Goal: Task Accomplishment & Management: Complete application form

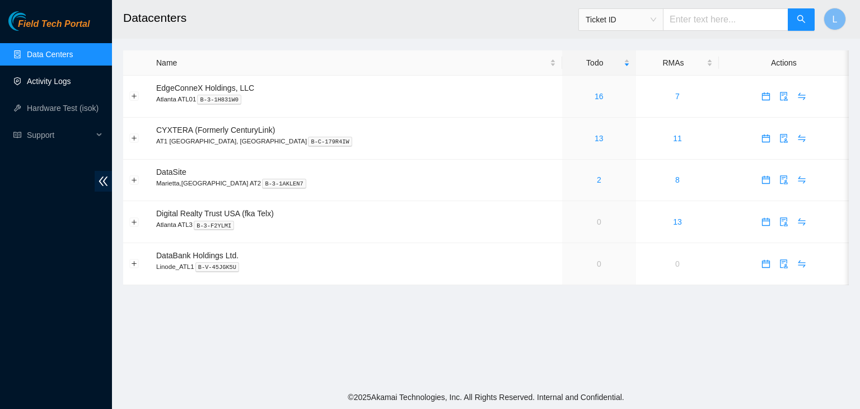
click at [48, 85] on link "Activity Logs" at bounding box center [49, 81] width 44 height 9
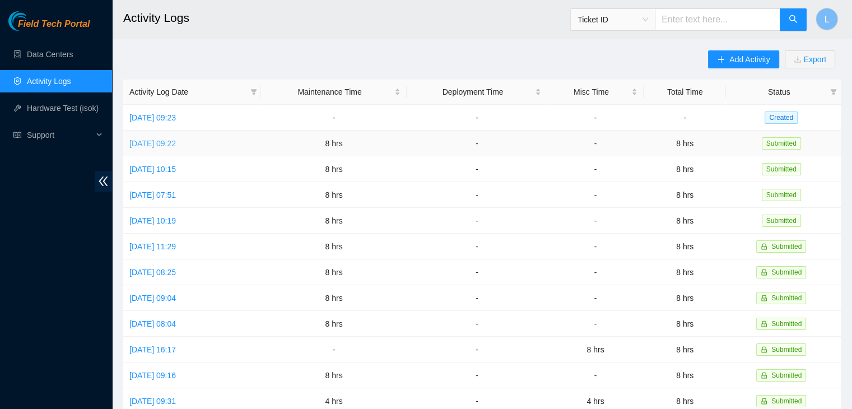
click at [176, 144] on link "[DATE] 09:22" at bounding box center [152, 143] width 46 height 9
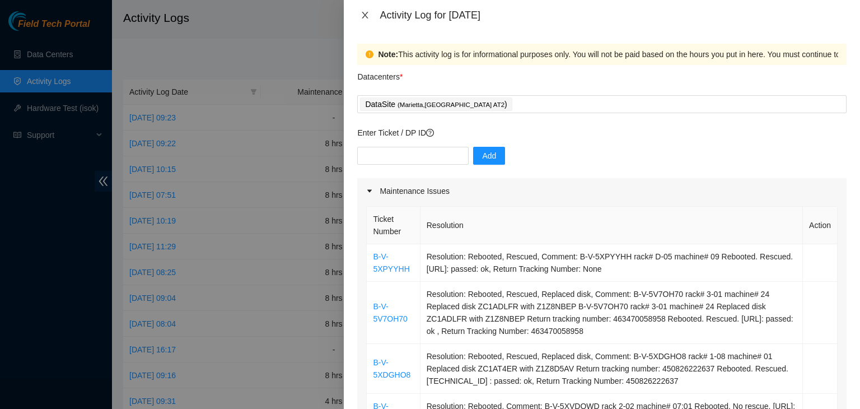
click at [365, 14] on icon "close" at bounding box center [365, 15] width 6 height 7
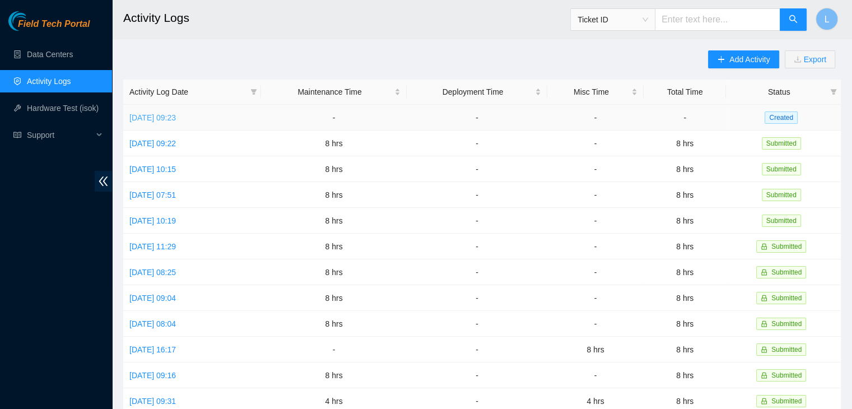
click at [176, 118] on link "[DATE] 09:23" at bounding box center [152, 117] width 46 height 9
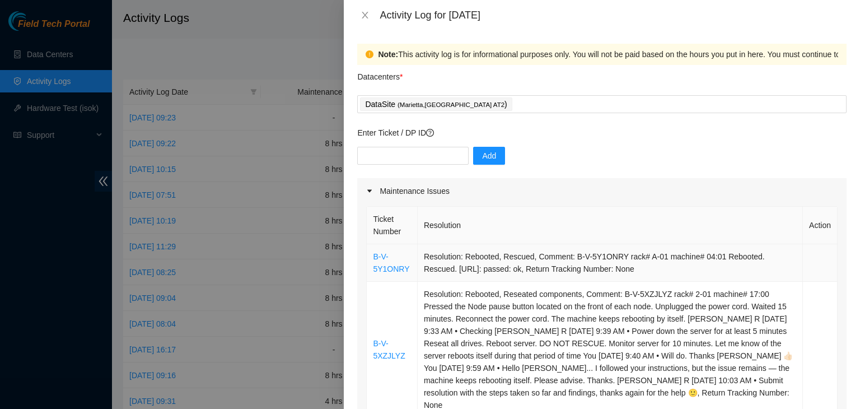
click at [408, 270] on td "B-V-5Y1ONRY" at bounding box center [392, 263] width 51 height 38
drag, startPoint x: 408, startPoint y: 270, endPoint x: 371, endPoint y: 262, distance: 37.4
click at [371, 262] on td "B-V-5Y1ONRY" at bounding box center [392, 263] width 51 height 38
copy link "B-V-5Y1ONRY"
click at [417, 155] on input "text" at bounding box center [412, 156] width 111 height 18
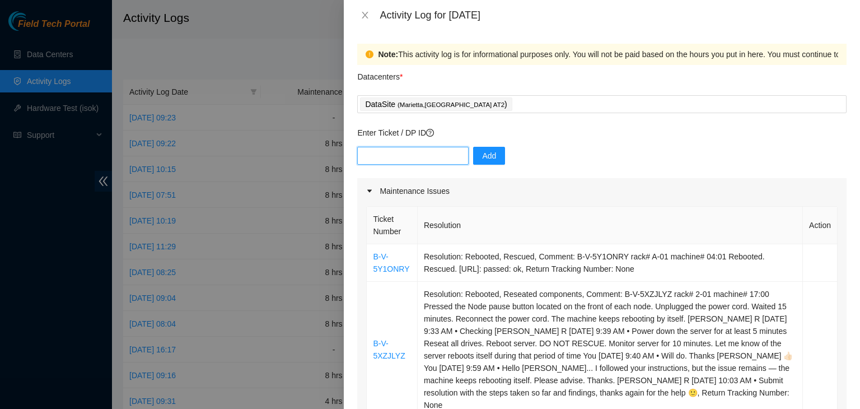
paste input "B-V-5Y1ONRY"
type input "B-V-5Y1ONRY"
click at [482, 156] on span "Add" at bounding box center [489, 156] width 14 height 12
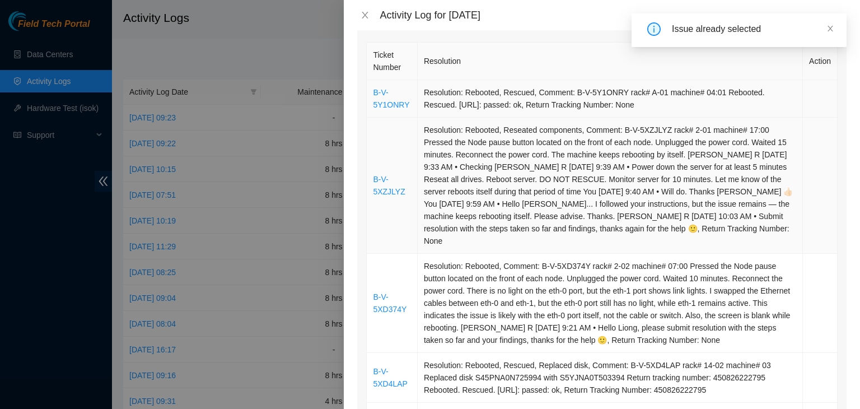
scroll to position [168, 0]
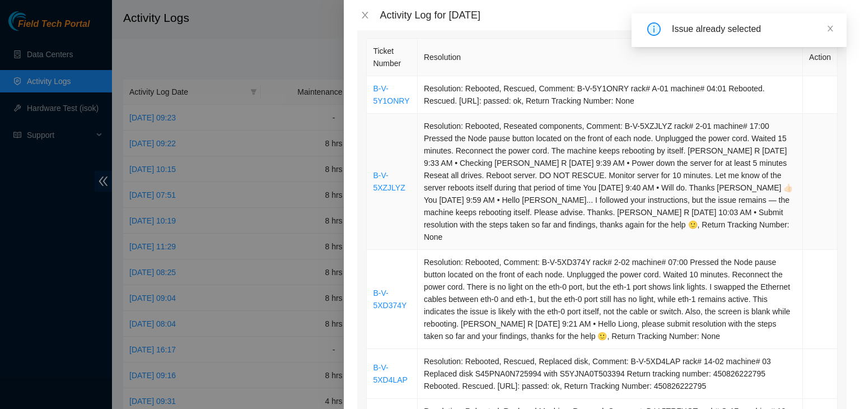
click at [405, 185] on td "B-V-5XZJLYZ" at bounding box center [392, 182] width 51 height 136
drag, startPoint x: 405, startPoint y: 185, endPoint x: 370, endPoint y: 173, distance: 37.2
click at [370, 173] on td "B-V-5XZJLYZ" at bounding box center [392, 182] width 51 height 136
copy link "B-V-5XZJLYZ"
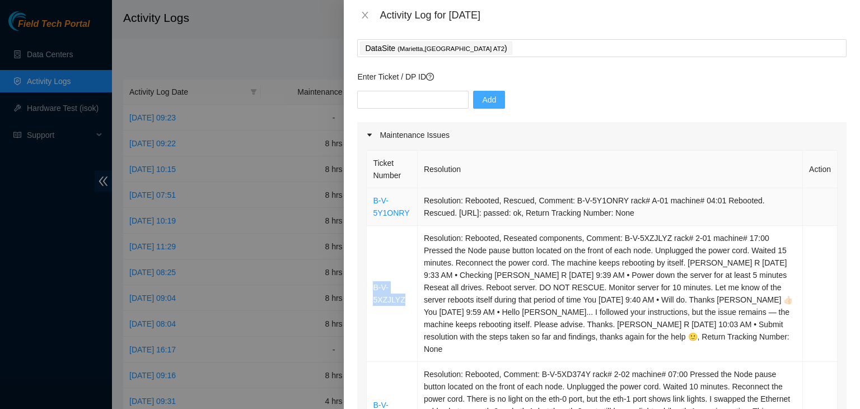
scroll to position [0, 0]
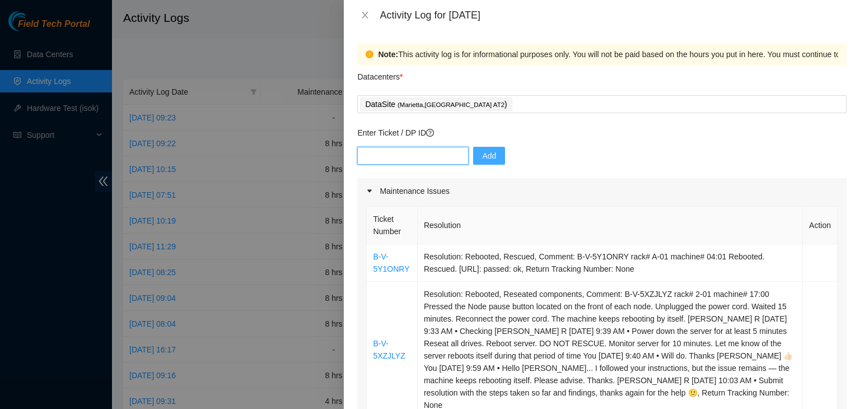
click at [413, 158] on input "text" at bounding box center [412, 156] width 111 height 18
paste input "B-V-5XZJLYZ"
type input "B-V-5XZJLYZ"
click at [482, 154] on span "Add" at bounding box center [489, 156] width 14 height 12
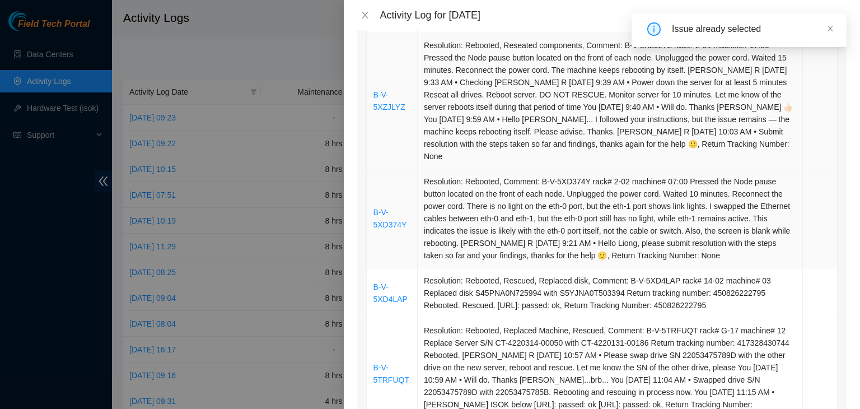
scroll to position [280, 0]
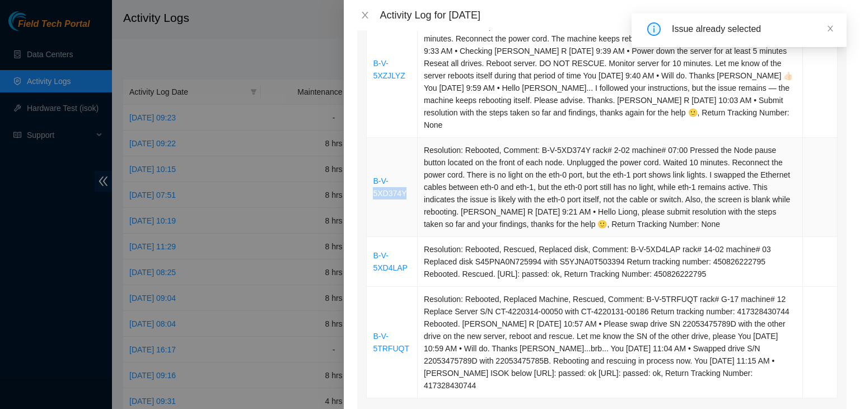
drag, startPoint x: 406, startPoint y: 182, endPoint x: 370, endPoint y: 178, distance: 36.7
click at [370, 178] on td "B-V-5XD374Y" at bounding box center [392, 187] width 51 height 99
click at [409, 182] on td "B-V-5XD374Y" at bounding box center [392, 187] width 51 height 99
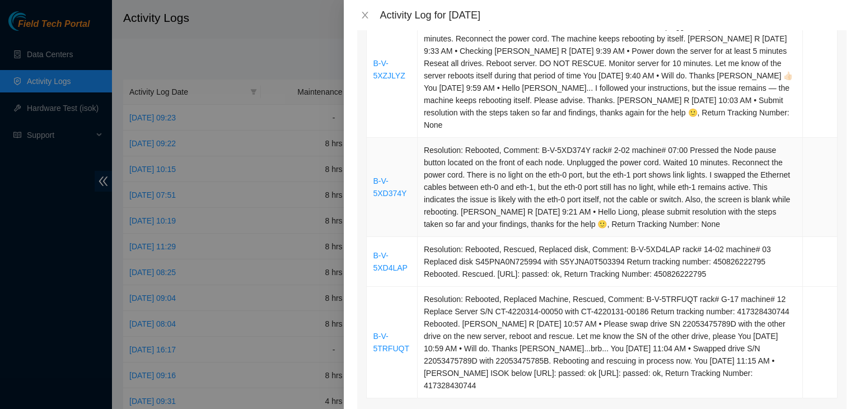
click at [409, 182] on td "B-V-5XD374Y" at bounding box center [392, 187] width 51 height 99
drag, startPoint x: 409, startPoint y: 182, endPoint x: 371, endPoint y: 170, distance: 40.0
click at [371, 170] on td "B-V-5XD374Y" at bounding box center [392, 187] width 51 height 99
copy link "B-V-5XD374Y"
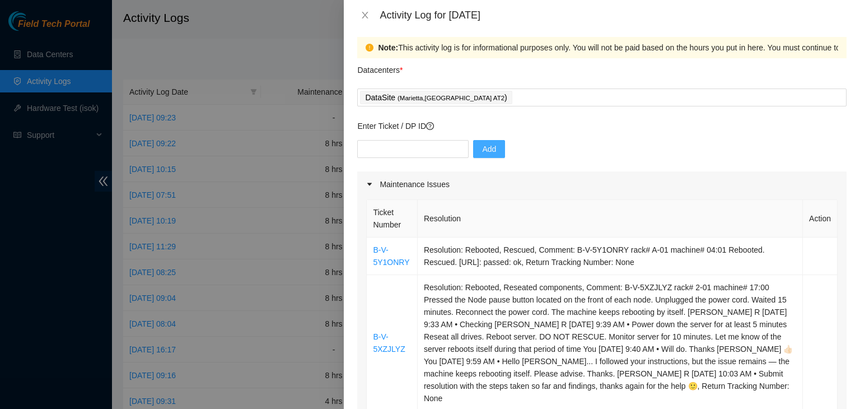
scroll to position [0, 0]
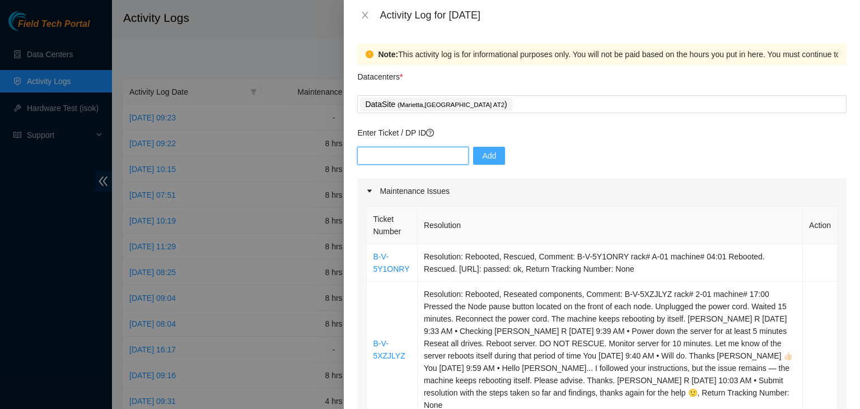
click at [430, 155] on input "text" at bounding box center [412, 156] width 111 height 18
paste input "B-V-5XD374Y"
type input "B-V-5XD374Y"
click at [486, 155] on span "Add" at bounding box center [489, 156] width 14 height 12
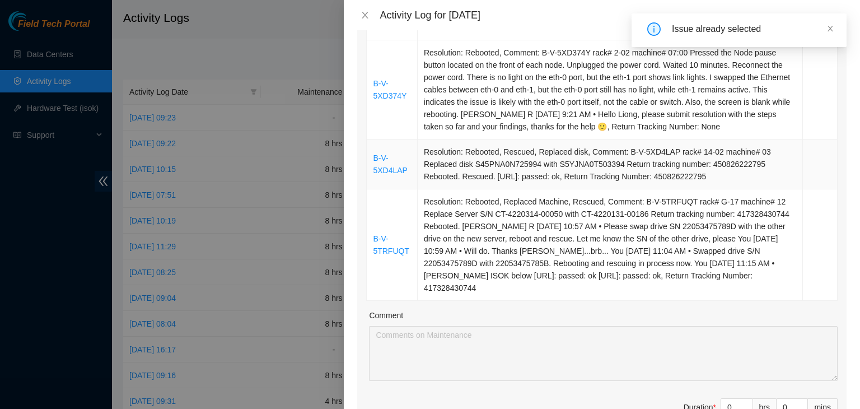
scroll to position [392, 0]
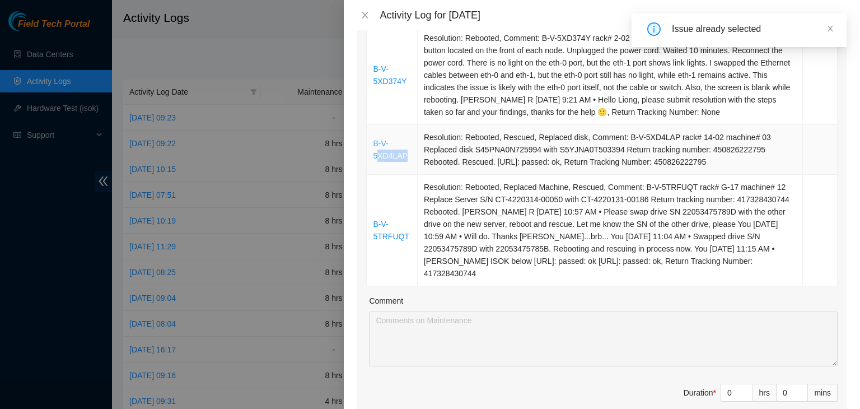
drag, startPoint x: 409, startPoint y: 144, endPoint x: 374, endPoint y: 141, distance: 36.0
click at [375, 142] on td "B-V-5XD4LAP" at bounding box center [392, 150] width 51 height 50
click at [374, 133] on td "B-V-5XD4LAP" at bounding box center [392, 150] width 51 height 50
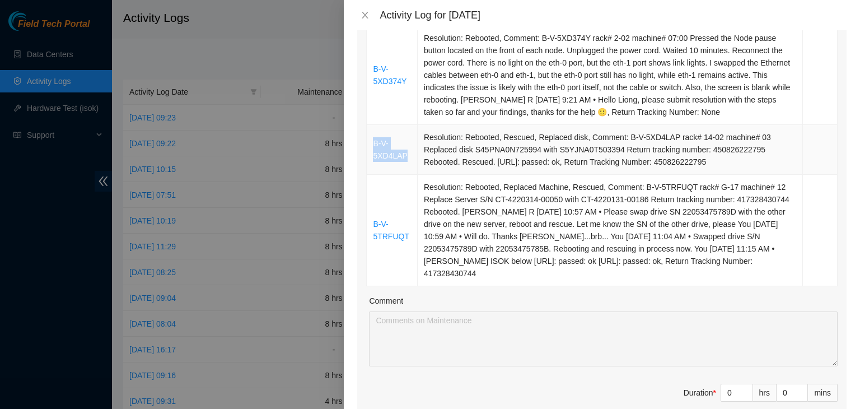
drag, startPoint x: 406, startPoint y: 144, endPoint x: 373, endPoint y: 132, distance: 35.5
click at [373, 132] on td "B-V-5XD4LAP" at bounding box center [392, 150] width 51 height 50
copy link "B-V-5XD4LAP"
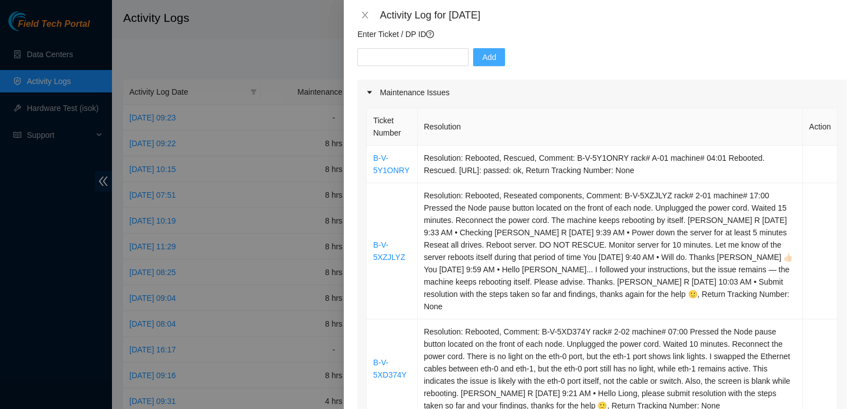
scroll to position [0, 0]
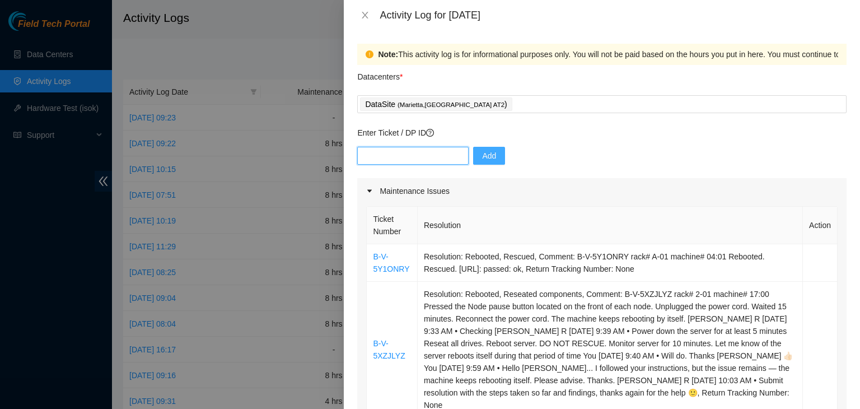
click at [421, 152] on input "text" at bounding box center [412, 156] width 111 height 18
paste input "B-V-5XD4LAP"
type input "B-V-5XD4LAP"
click at [482, 159] on span "Add" at bounding box center [489, 156] width 14 height 12
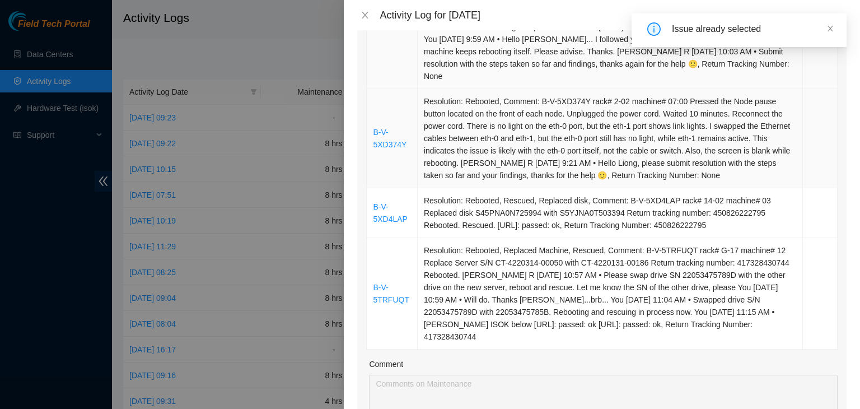
scroll to position [336, 0]
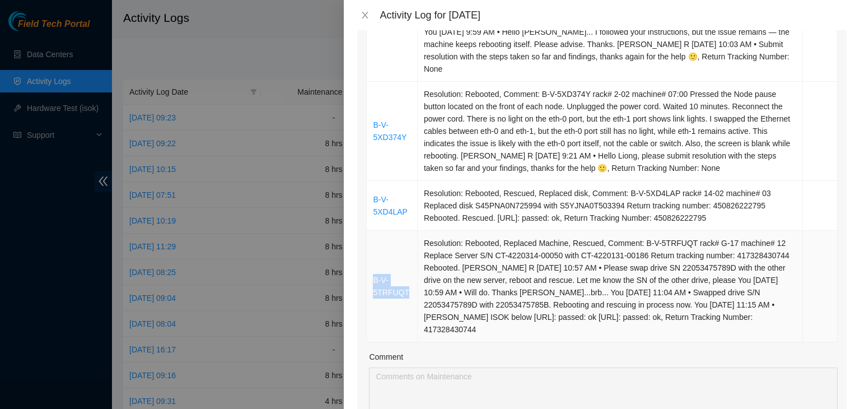
drag, startPoint x: 405, startPoint y: 278, endPoint x: 371, endPoint y: 264, distance: 36.9
click at [371, 264] on td "B-V-5TRFUQT" at bounding box center [392, 286] width 51 height 111
copy link "B-V-5TRFUQT"
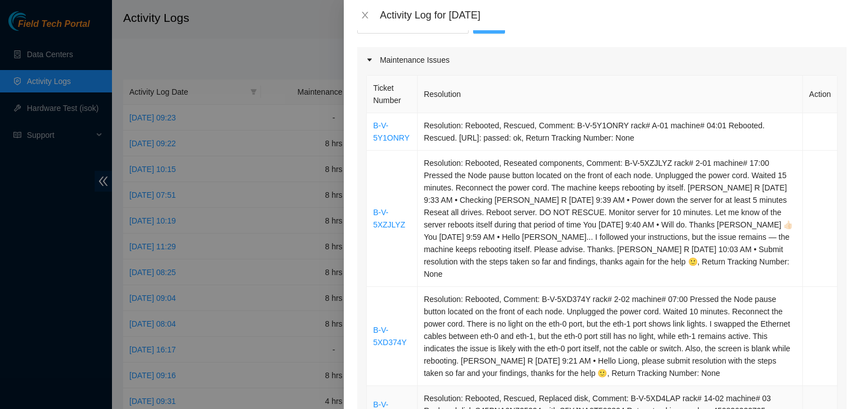
scroll to position [56, 0]
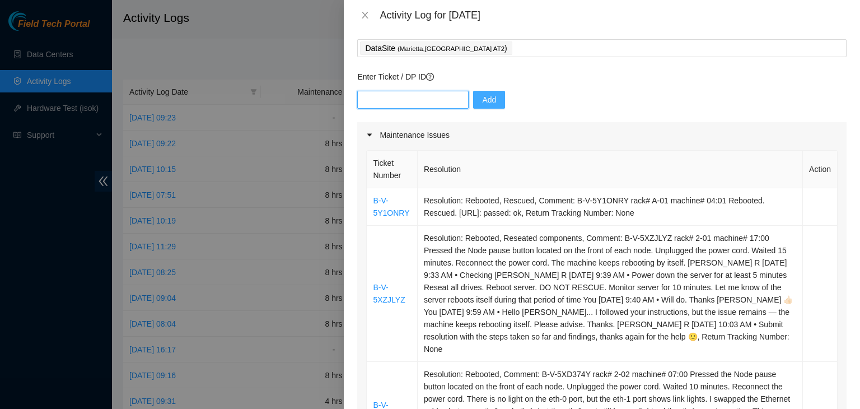
click at [422, 100] on input "text" at bounding box center [412, 100] width 111 height 18
paste input "B-V-5TRFUQT"
type input "B-V-5TRFUQT"
click at [482, 98] on span "Add" at bounding box center [489, 100] width 14 height 12
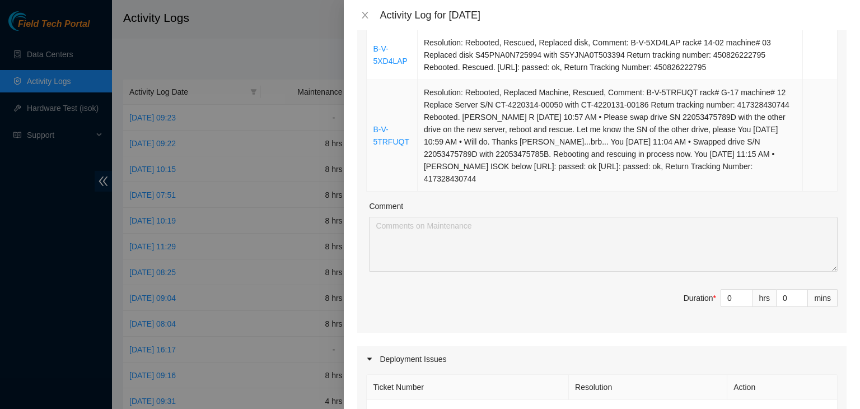
scroll to position [504, 0]
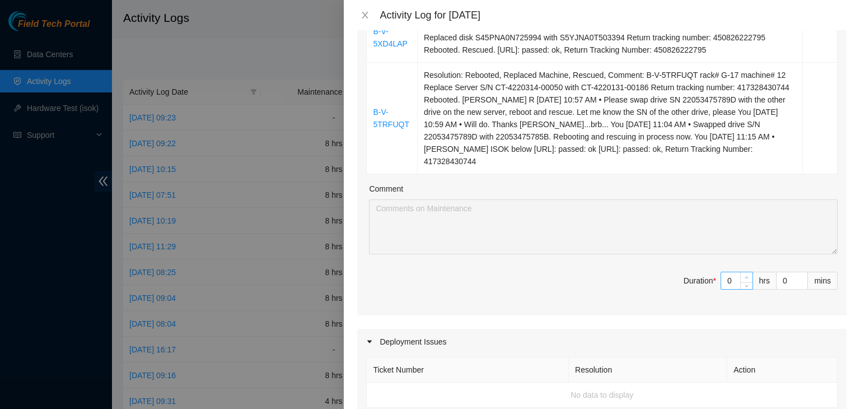
click at [745, 277] on icon "up" at bounding box center [746, 278] width 3 height 2
type input "1"
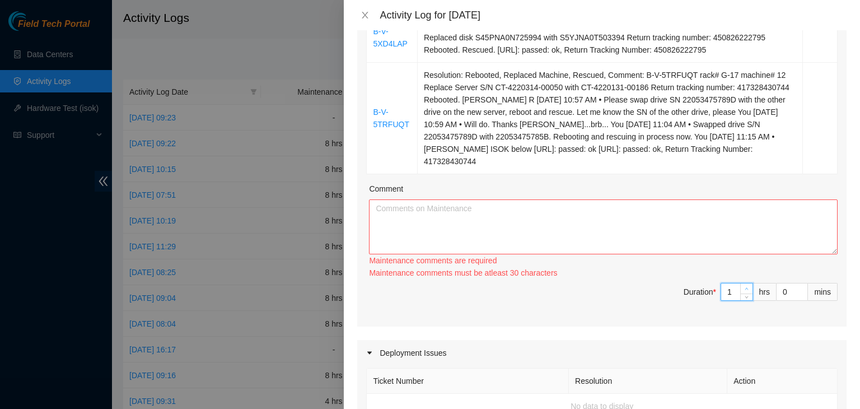
click at [745, 288] on icon "up" at bounding box center [746, 289] width 3 height 2
type input "2"
type input "3"
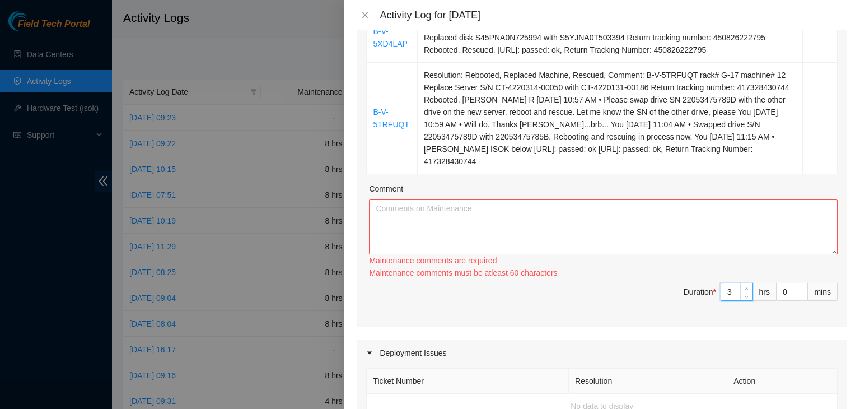
click at [744, 286] on span "up" at bounding box center [747, 289] width 7 height 7
type input "4"
click at [744, 286] on span "up" at bounding box center [747, 289] width 7 height 7
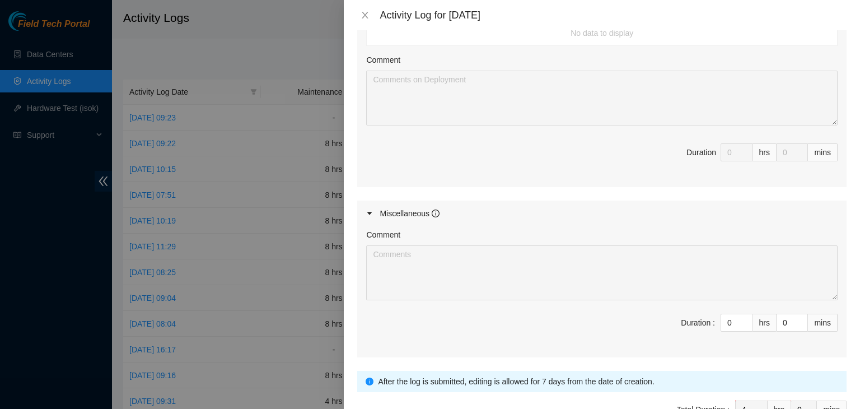
scroll to position [920, 0]
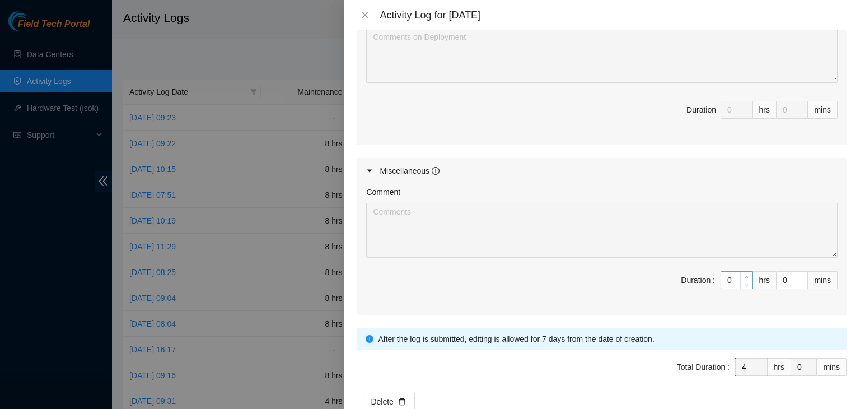
type input "1"
type input "5"
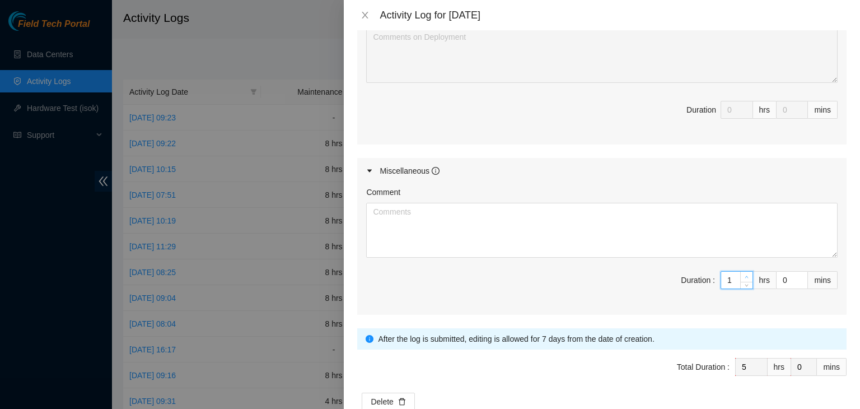
click at [745, 275] on icon "up" at bounding box center [747, 277] width 4 height 4
type input "2"
type input "6"
click at [745, 275] on icon "up" at bounding box center [747, 277] width 4 height 4
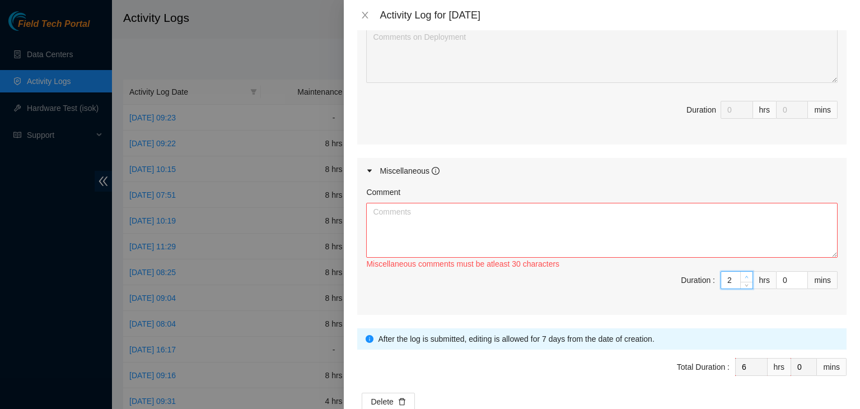
type input "3"
type input "7"
click at [745, 275] on icon "up" at bounding box center [747, 277] width 4 height 4
type input "4"
type input "8"
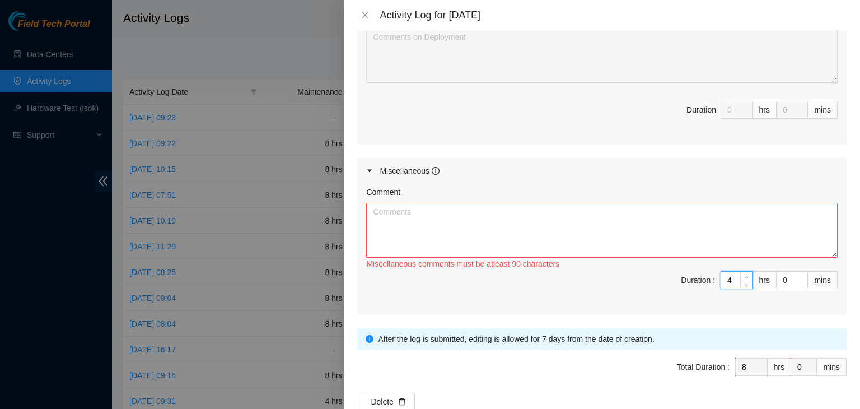
click at [745, 275] on icon "up" at bounding box center [747, 277] width 4 height 4
type input "5"
type input "9"
type input "4"
type input "8"
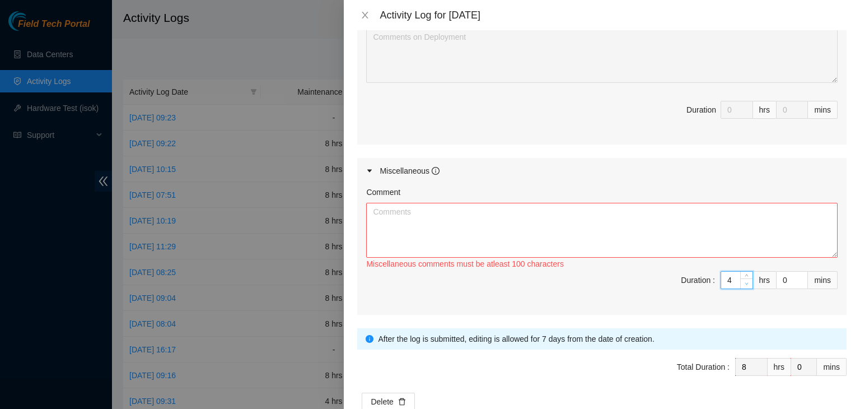
click at [745, 282] on icon "down" at bounding box center [747, 284] width 4 height 4
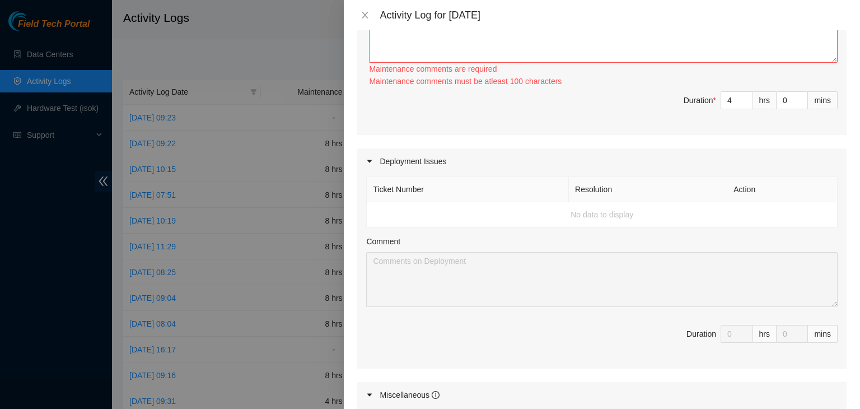
scroll to position [416, 0]
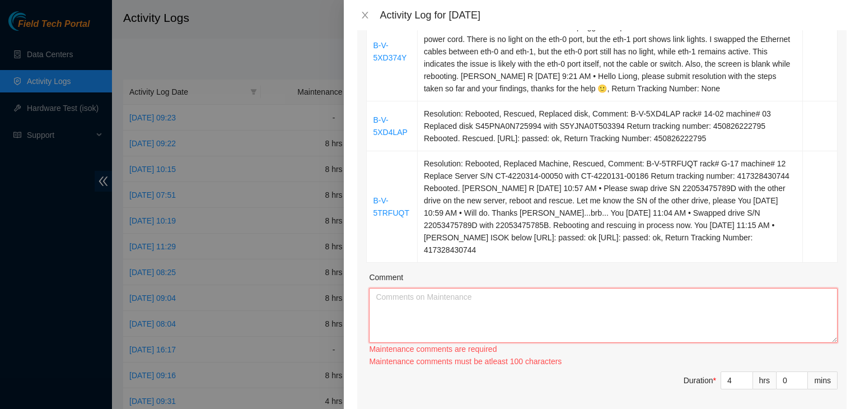
click at [482, 288] on textarea "Comment" at bounding box center [603, 315] width 469 height 55
paste textarea "[DATE] – Reported to DS-DataSite at 06:36 AM; resolved 13 tickets, including 4 …"
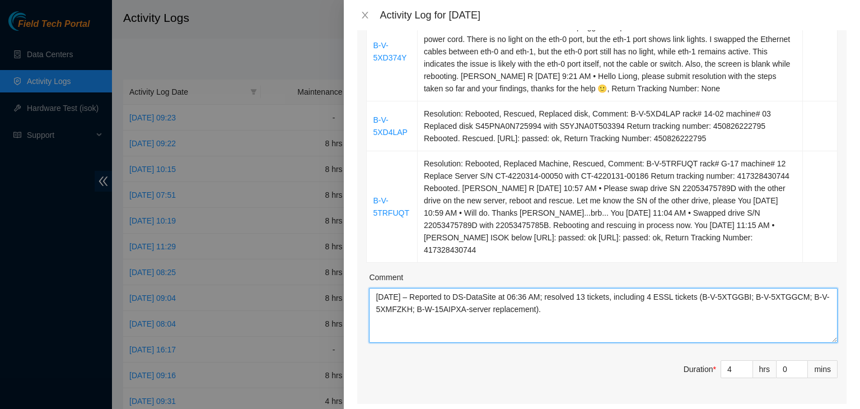
click at [376, 288] on textarea "[DATE] – Reported to DS-DataSite at 06:36 AM; resolved 13 tickets, including 4 …" at bounding box center [603, 315] width 469 height 55
click at [539, 288] on textarea "[DATE] – Reported to DS-DataSite at 06:36 AM; resolved 13 tickets, including 4 …" at bounding box center [603, 315] width 469 height 55
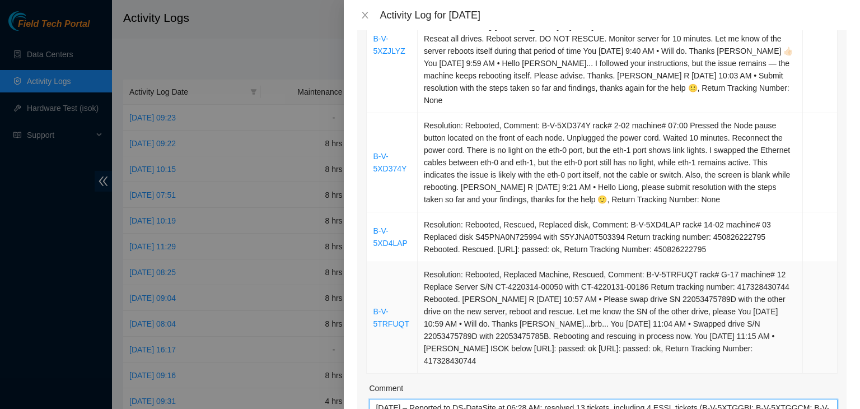
scroll to position [360, 0]
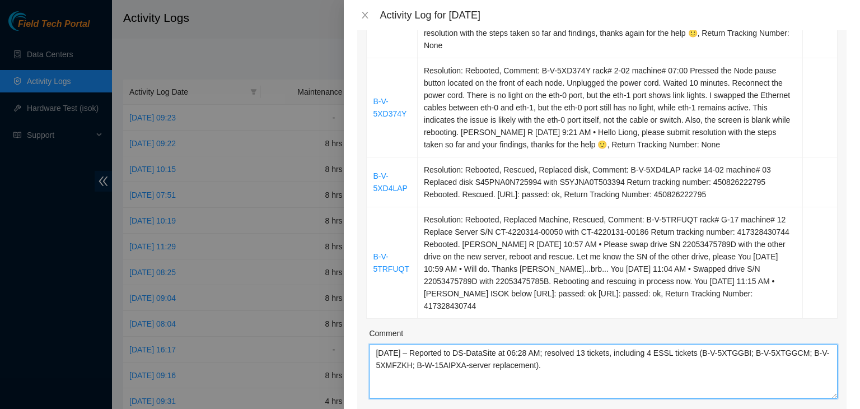
click at [595, 344] on textarea "10/07/2025 – Reported to DS-DataSite at 06:28 AM; resolved 13 tickets, includin…" at bounding box center [603, 371] width 469 height 55
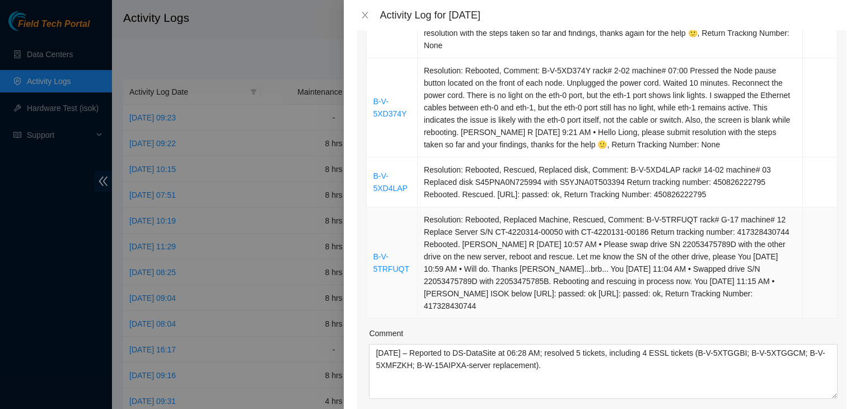
click at [637, 207] on td "Resolution: Rebooted, Replaced Machine, Rescued, Comment: B-V-5TRFUQT rack# G-1…" at bounding box center [610, 262] width 385 height 111
click at [649, 207] on td "Resolution: Rebooted, Replaced Machine, Rescued, Comment: B-V-5TRFUQT rack# G-1…" at bounding box center [610, 262] width 385 height 111
click at [636, 208] on td "Resolution: Rebooted, Replaced Machine, Rescued, Comment: B-V-5TRFUQT rack# G-1…" at bounding box center [610, 262] width 385 height 111
drag, startPoint x: 636, startPoint y: 208, endPoint x: 645, endPoint y: 202, distance: 10.1
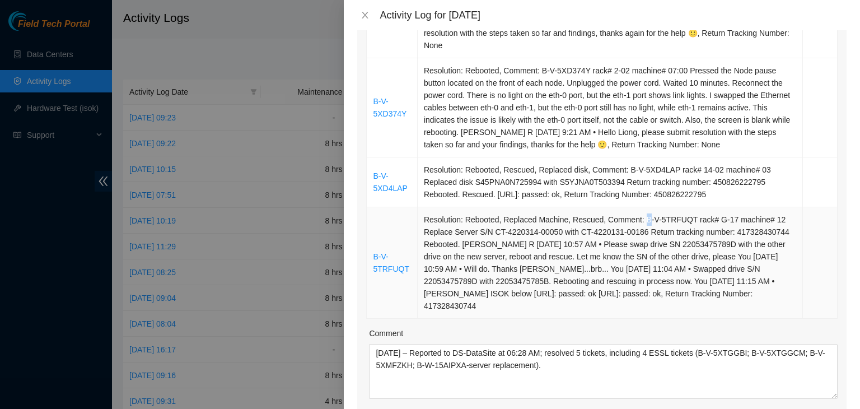
click at [640, 207] on td "Resolution: Rebooted, Replaced Machine, Rescued, Comment: B-V-5TRFUQT rack# G-1…" at bounding box center [610, 262] width 385 height 111
click at [668, 207] on td "Resolution: Rebooted, Replaced Machine, Rescued, Comment: B-V-5TRFUQT rack# G-1…" at bounding box center [610, 262] width 385 height 111
click at [656, 207] on td "Resolution: Rebooted, Replaced Machine, Rescued, Comment: B-V-5TRFUQT rack# G-1…" at bounding box center [610, 262] width 385 height 111
drag, startPoint x: 636, startPoint y: 206, endPoint x: 666, endPoint y: 206, distance: 30.2
click at [665, 207] on td "Resolution: Rebooted, Replaced Machine, Rescued, Comment: B-V-5TRFUQT rack# G-1…" at bounding box center [610, 262] width 385 height 111
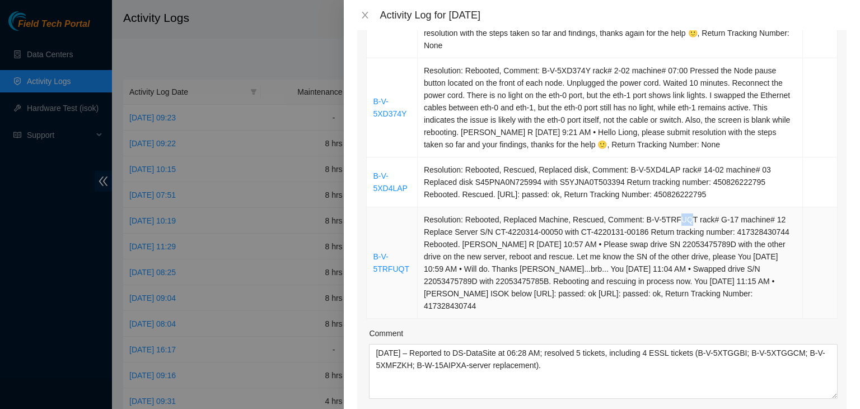
drag, startPoint x: 671, startPoint y: 206, endPoint x: 681, endPoint y: 207, distance: 9.5
click at [681, 207] on td "Resolution: Rebooted, Replaced Machine, Rescued, Comment: B-V-5TRFUQT rack# G-1…" at bounding box center [610, 262] width 385 height 111
click at [672, 211] on td "Resolution: Rebooted, Replaced Machine, Rescued, Comment: B-V-5TRFUQT rack# G-1…" at bounding box center [610, 262] width 385 height 111
click at [635, 207] on td "Resolution: Rebooted, Replaced Machine, Rescued, Comment: B-V-5TRFUQT rack# G-1…" at bounding box center [610, 262] width 385 height 111
drag, startPoint x: 635, startPoint y: 207, endPoint x: 685, endPoint y: 206, distance: 49.9
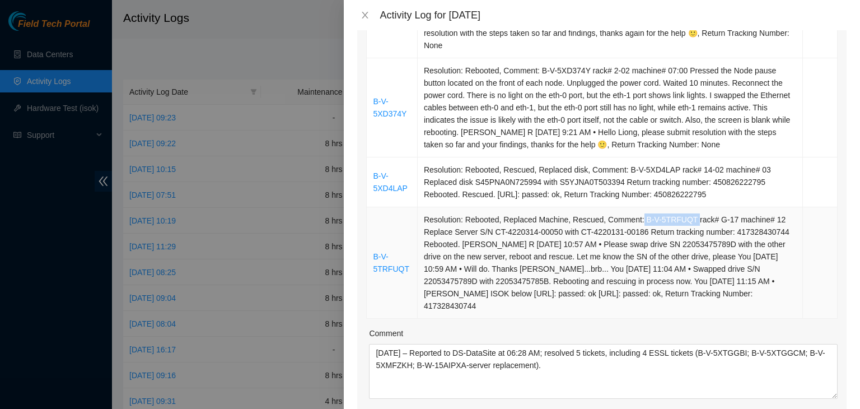
click at [685, 207] on td "Resolution: Rebooted, Replaced Machine, Rescued, Comment: B-V-5TRFUQT rack# G-1…" at bounding box center [610, 262] width 385 height 111
copy td "B-V-5TRFUQT"
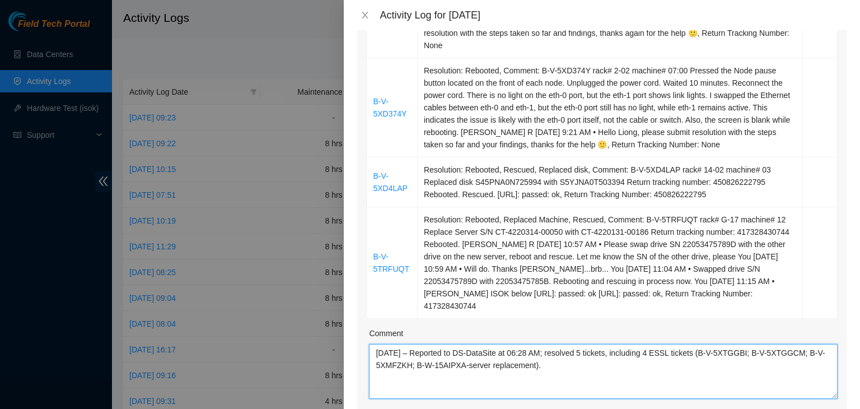
drag, startPoint x: 655, startPoint y: 328, endPoint x: 683, endPoint y: 337, distance: 29.9
click at [683, 344] on textarea "10/07/2025 – Reported to DS-DataSite at 06:28 AM; resolved 5 tickets, including…" at bounding box center [603, 371] width 469 height 55
paste textarea "B-V-5TRFUQT"
drag, startPoint x: 652, startPoint y: 326, endPoint x: 689, endPoint y: 344, distance: 40.8
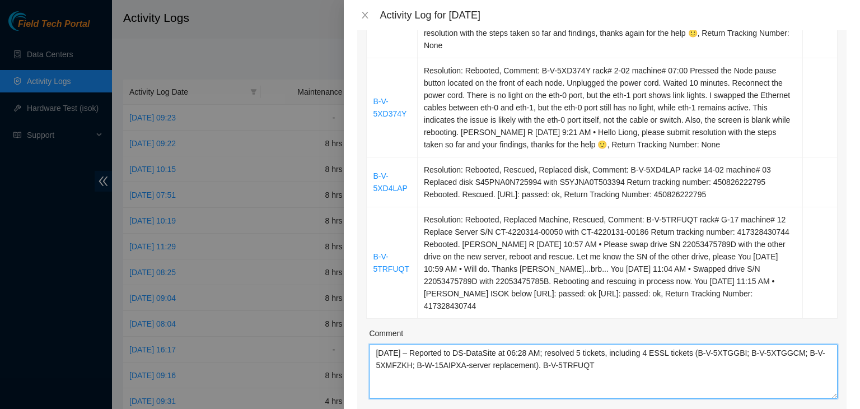
click at [689, 344] on textarea "10/07/2025 – Reported to DS-DataSite at 06:28 AM; resolved 5 tickets, including…" at bounding box center [603, 371] width 469 height 55
paste textarea
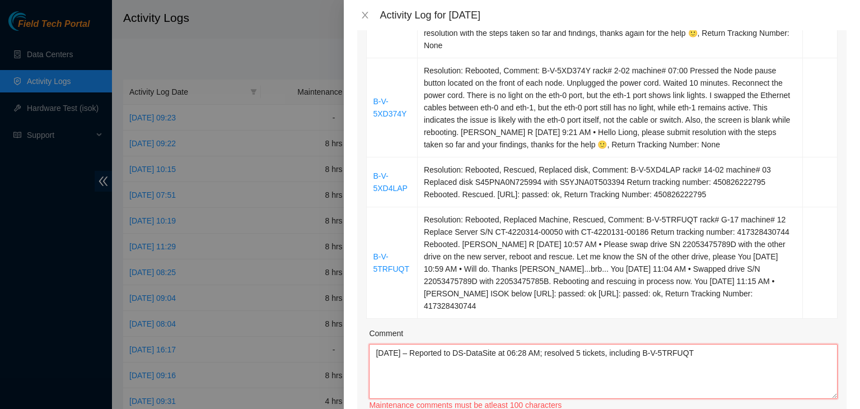
click at [655, 344] on textarea "10/07/2025 – Reported to DS-DataSite at 06:28 AM; resolved 5 tickets, including…" at bounding box center [603, 371] width 469 height 55
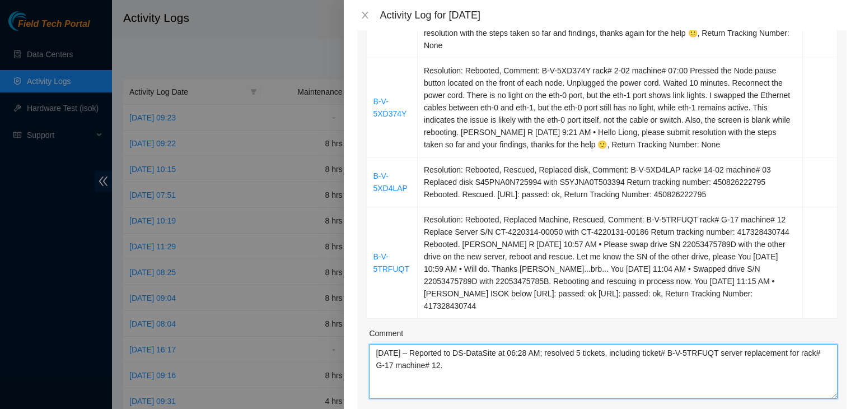
click at [496, 344] on textarea "10/07/2025 – Reported to DS-DataSite at 06:28 AM; resolved 5 tickets, including…" at bounding box center [603, 371] width 469 height 55
paste textarea "B-V-5TRFUQT"
click at [486, 345] on textarea "10/07/2025 – Reported to DS-DataSite at 06:28 AM; resolved 5 tickets, including…" at bounding box center [603, 371] width 469 height 55
click at [478, 346] on textarea "10/07/2025 – Reported to DS-DataSite at 06:28 AM; resolved 5 tickets, including…" at bounding box center [603, 371] width 469 height 55
paste textarea "Processed incoming and outgoing packages."
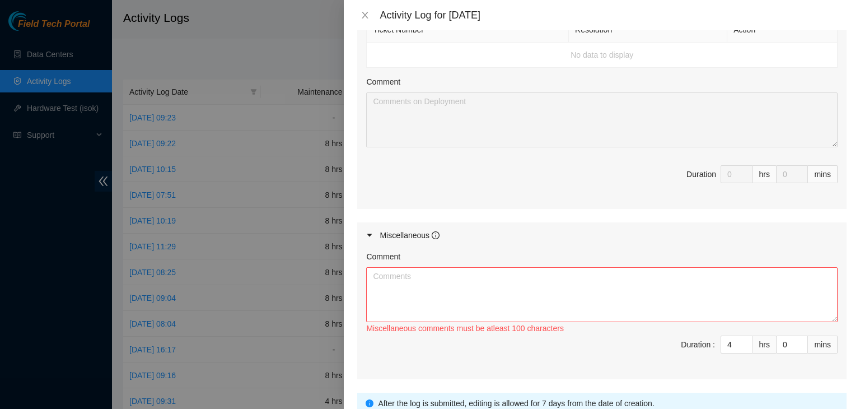
scroll to position [864, 0]
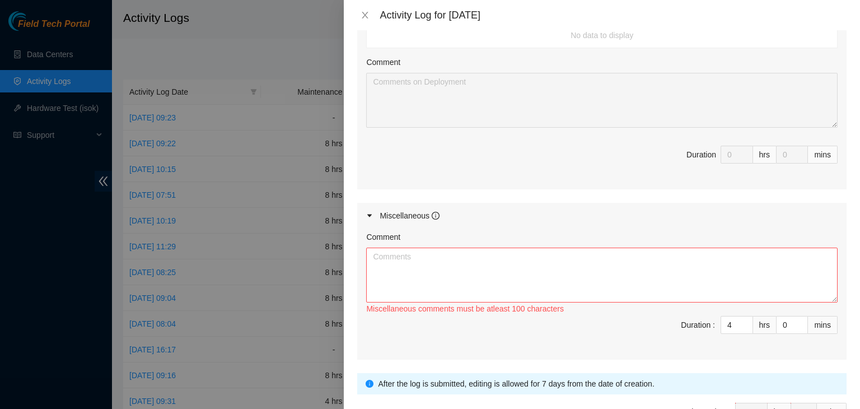
type textarea "10/07/2025 – Reported to DS-DataSite at 06:28 AM; resolved 5 tickets, including…"
click at [520, 248] on textarea "Comment" at bounding box center [602, 275] width 472 height 55
paste textarea "B-V-5P9RV13"
click at [539, 248] on textarea "Working on ticket# B-V-5P9RV13" at bounding box center [602, 275] width 472 height 55
drag, startPoint x: 860, startPoint y: 104, endPoint x: 555, endPoint y: 139, distance: 306.8
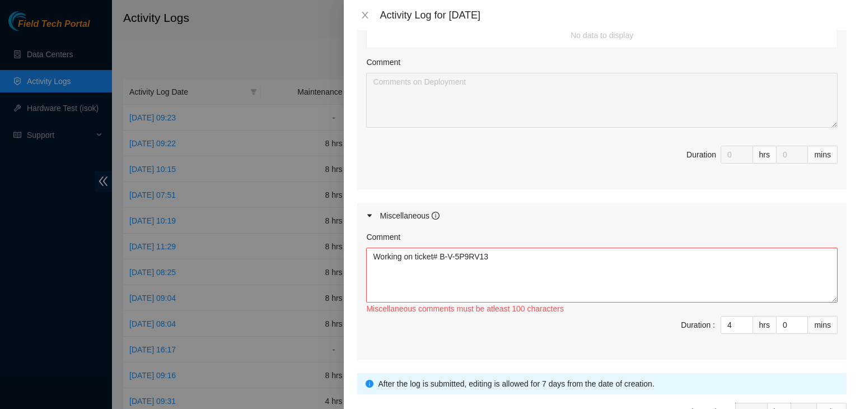
click at [555, 146] on span "Duration 0 hrs 0 mins" at bounding box center [602, 161] width 472 height 31
click at [525, 248] on textarea "Working on ticket# B-V-5P9RV13" at bounding box center [602, 275] width 472 height 55
paste textarea "B-V-5P9RV13"
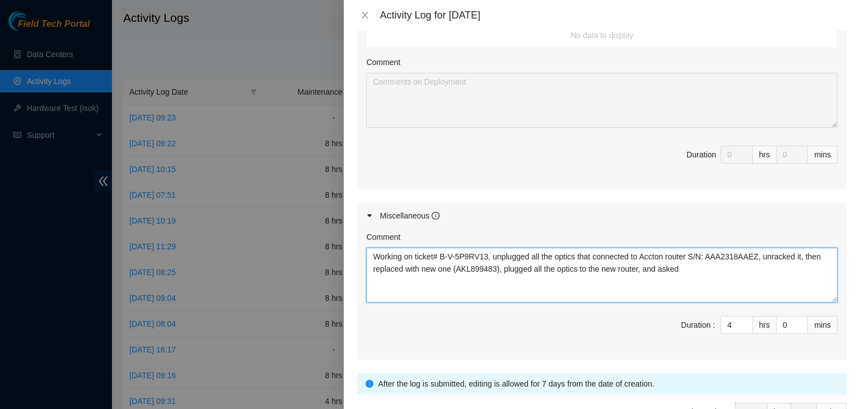
paste textarea "Angel Tomasetti 10/8/2025 1:19 PM • checking!"
drag, startPoint x: 738, startPoint y: 241, endPoint x: 747, endPoint y: 256, distance: 17.4
click at [747, 256] on textarea "Working on ticket# B-V-5P9RV13, unplugged all the optics that connected to Acct…" at bounding box center [602, 275] width 472 height 55
paste textarea "Z-side (rack# F-05, optic_port=0/8), now is port 1/9. The A-side is rack# D-17,…"
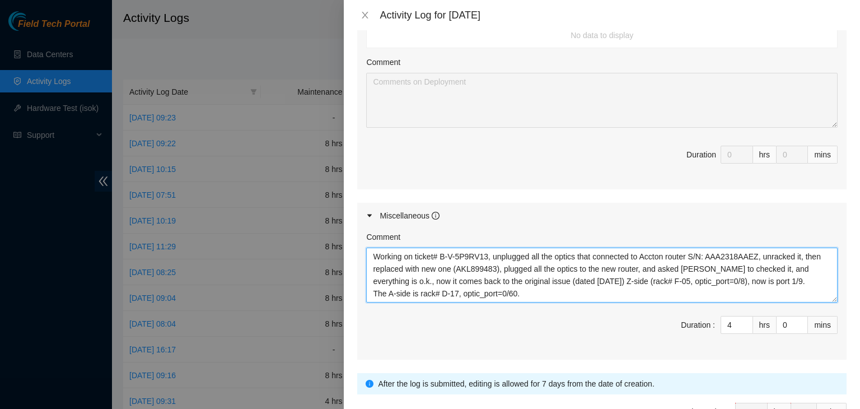
scroll to position [9, 0]
click at [388, 255] on textarea "Working on ticket# B-V-5P9RV13, unplugged all the optics that connected to Acct…" at bounding box center [602, 275] width 472 height 55
click at [551, 265] on textarea "Working on ticket# B-V-5P9RV13, unplugged all the optics that connected to Acct…" at bounding box center [602, 275] width 472 height 55
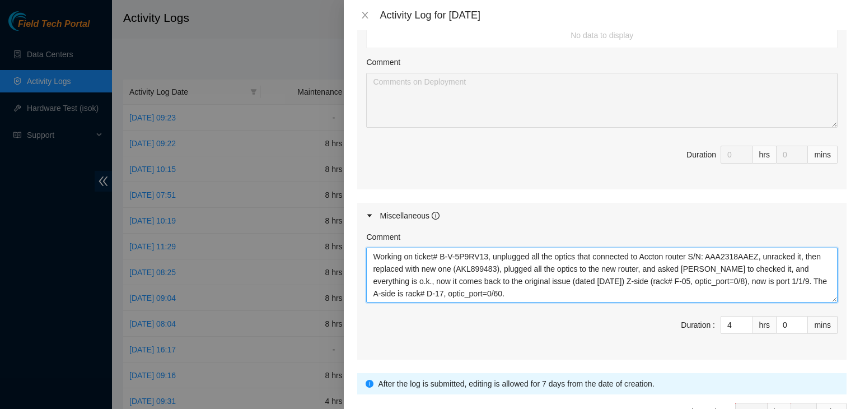
paste textarea "Angel Tomasetti 10/8/2025 1:20 PM • Yup, still down, so I am guessing new optic…"
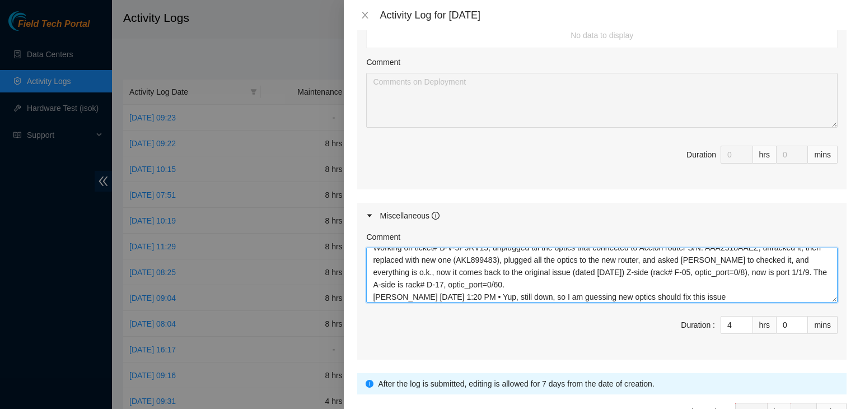
scroll to position [34, 0]
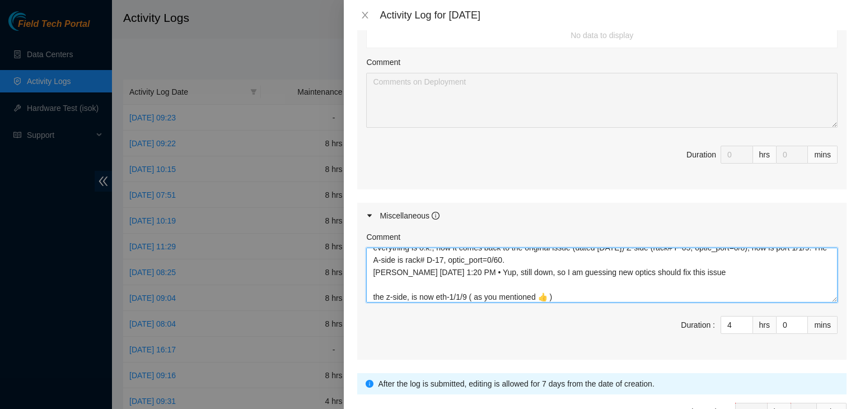
click at [540, 254] on textarea "Working on ticket# B-V-5P9RV13, unplugged all the optics that connected to Acct…" at bounding box center [602, 275] width 472 height 55
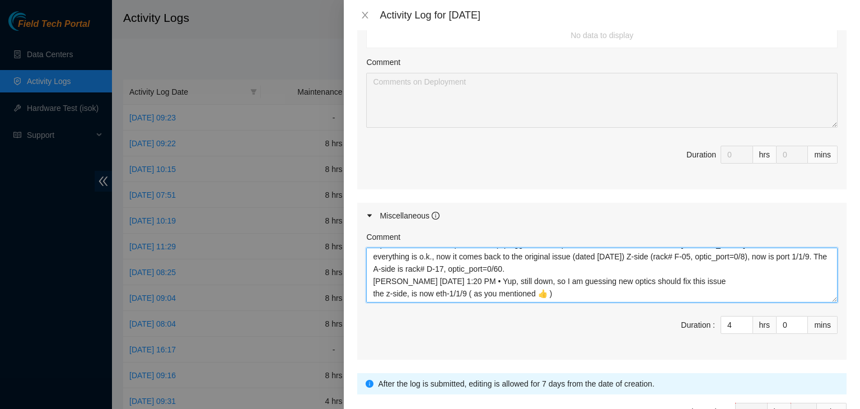
scroll to position [25, 0]
click at [370, 265] on textarea "Working on ticket# B-V-5P9RV13, unplugged all the optics that connected to Acct…" at bounding box center [602, 275] width 472 height 55
click at [587, 257] on textarea "Working on ticket# B-V-5P9RV13, unplugged all the optics that connected to Acct…" at bounding box center [602, 275] width 472 height 55
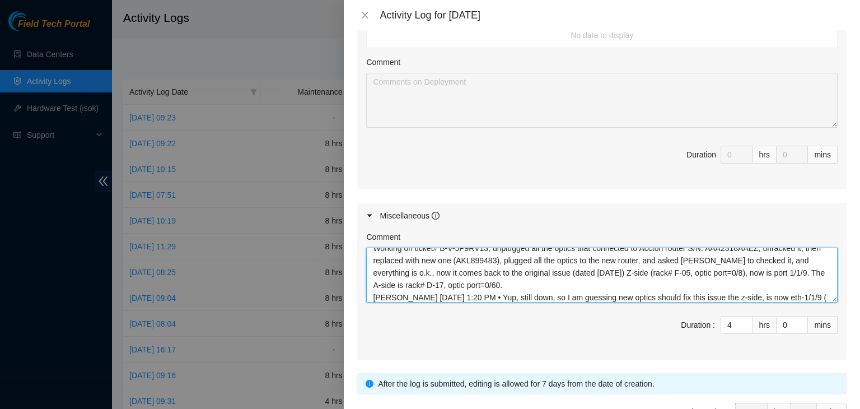
scroll to position [0, 0]
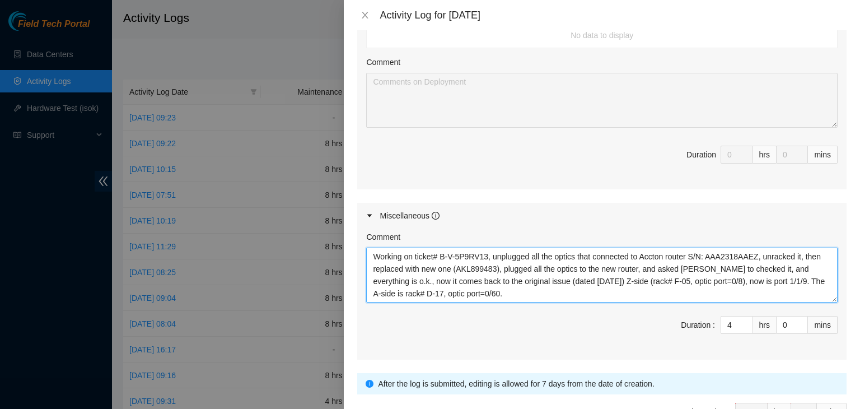
drag, startPoint x: 569, startPoint y: 268, endPoint x: 320, endPoint y: 216, distance: 254.6
click at [320, 216] on div "Activity Log for 08-10-2025 Note: This activity log is for informational purpos…" at bounding box center [430, 204] width 860 height 409
paste textarea "disconnected all optics from old Accton router S/N AAA2318AAEZ, replaced it wit…"
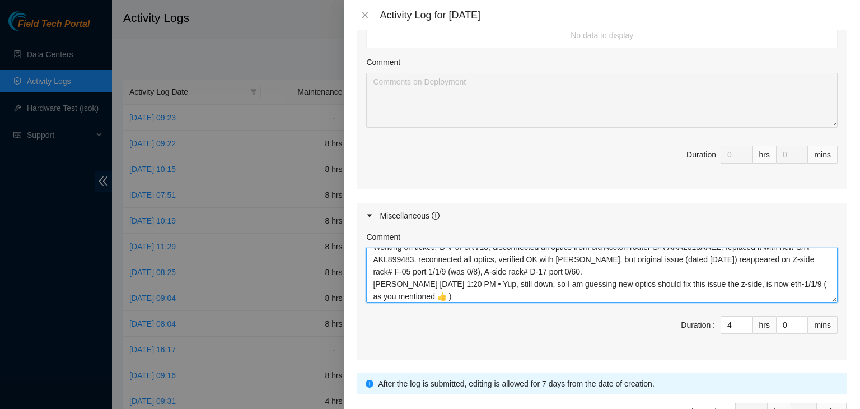
scroll to position [12, 0]
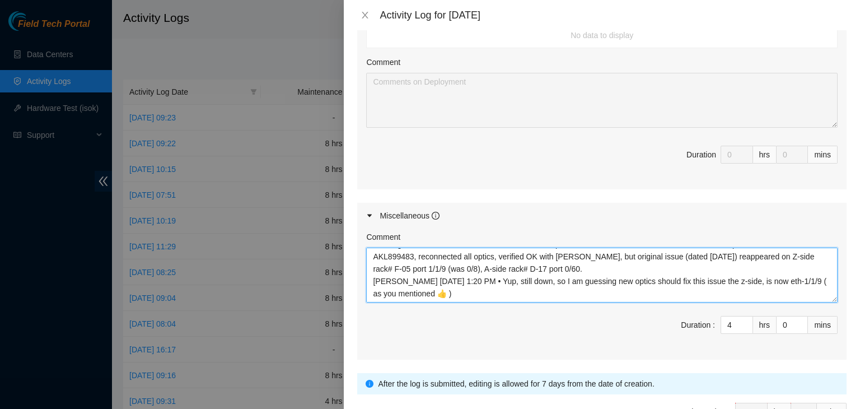
click at [626, 272] on textarea "Working on ticket# B-V-5P9RV13, disconnected all optics from old Accton router …" at bounding box center [602, 275] width 472 height 55
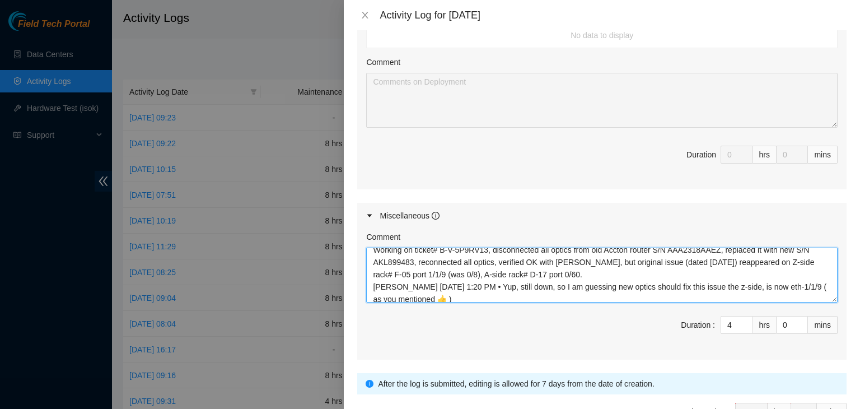
scroll to position [0, 0]
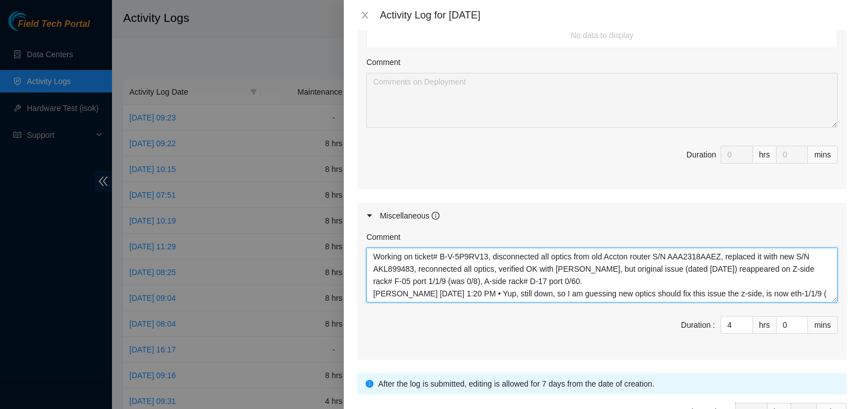
type textarea "Working on ticket# B-V-5P9RV13, disconnected all optics from old Accton router …"
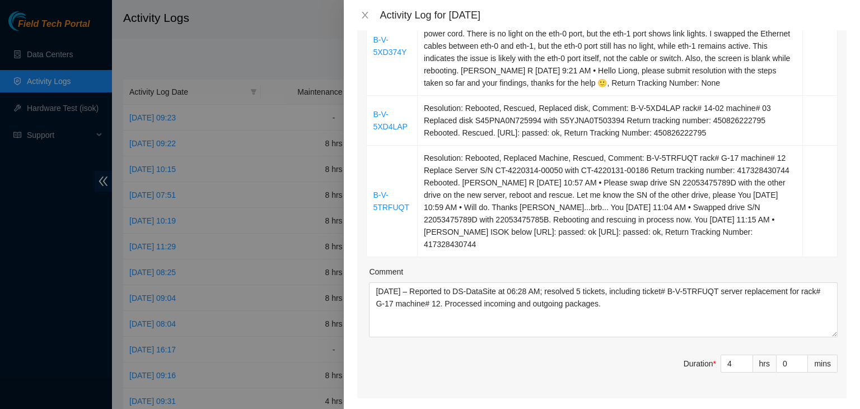
scroll to position [416, 0]
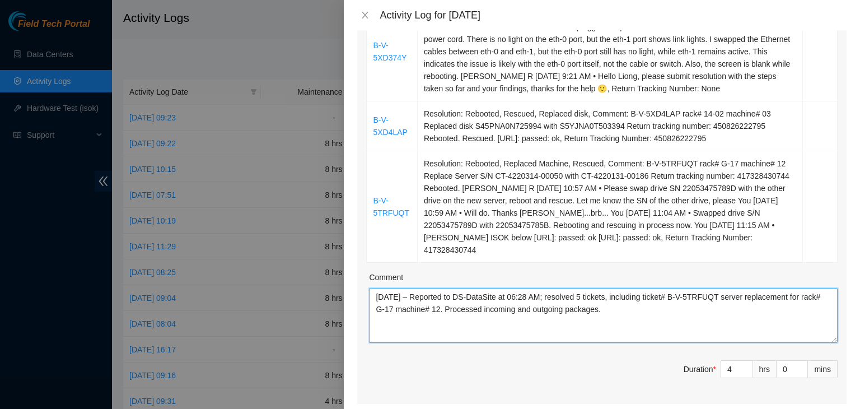
click at [629, 288] on textarea "10/07/2025 – Reported to DS-DataSite at 06:28 AM; resolved 5 tickets, including…" at bounding box center [603, 315] width 469 height 55
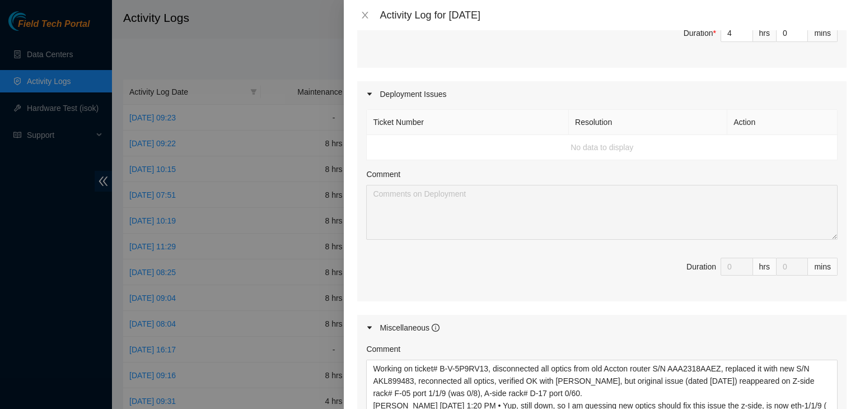
scroll to position [908, 0]
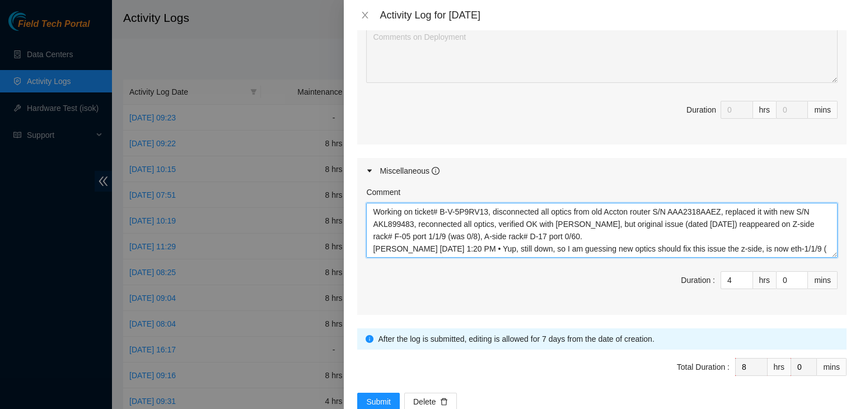
click at [653, 209] on textarea "Working on ticket# B-V-5P9RV13, disconnected all optics from old Accton router …" at bounding box center [602, 230] width 472 height 55
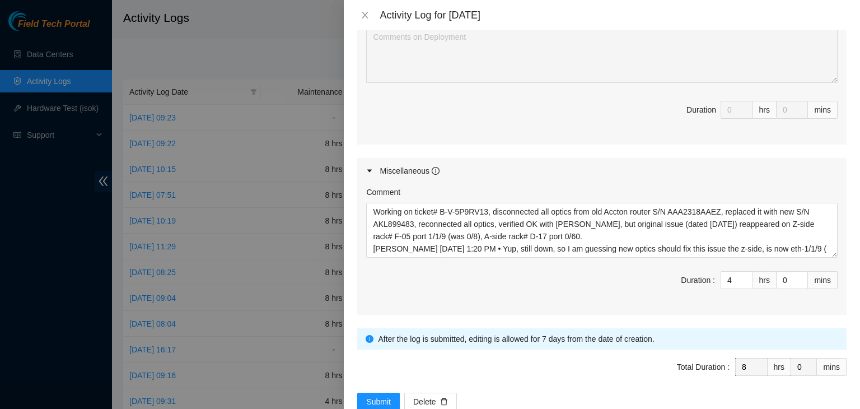
click at [557, 158] on div "Miscellaneous" at bounding box center [601, 171] width 489 height 26
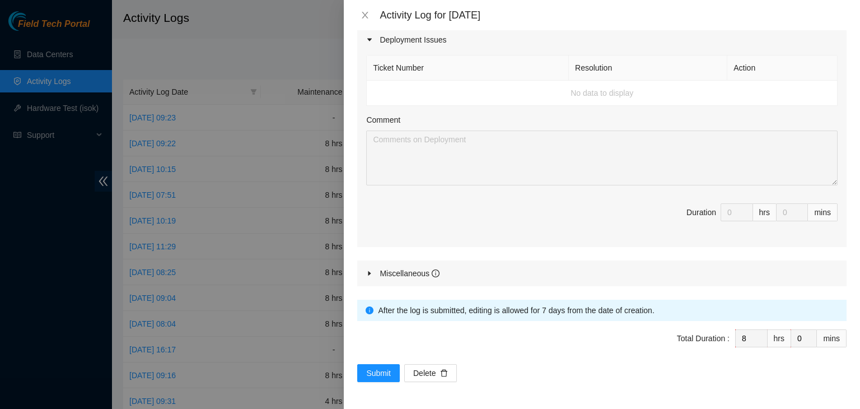
scroll to position [778, 0]
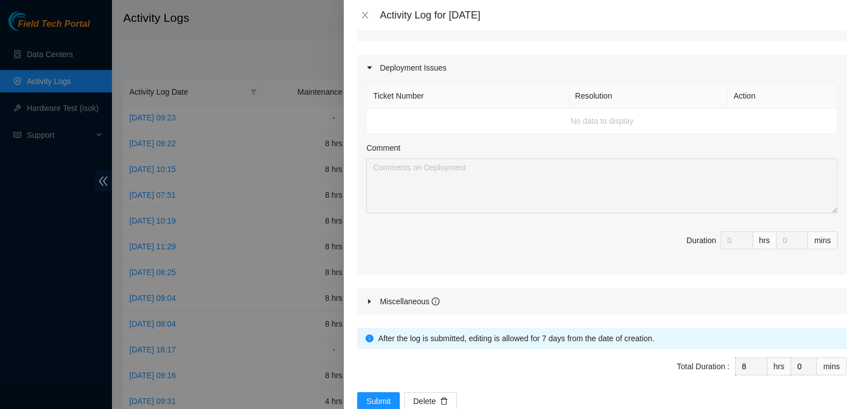
click at [367, 298] on icon "caret-right" at bounding box center [369, 301] width 7 height 7
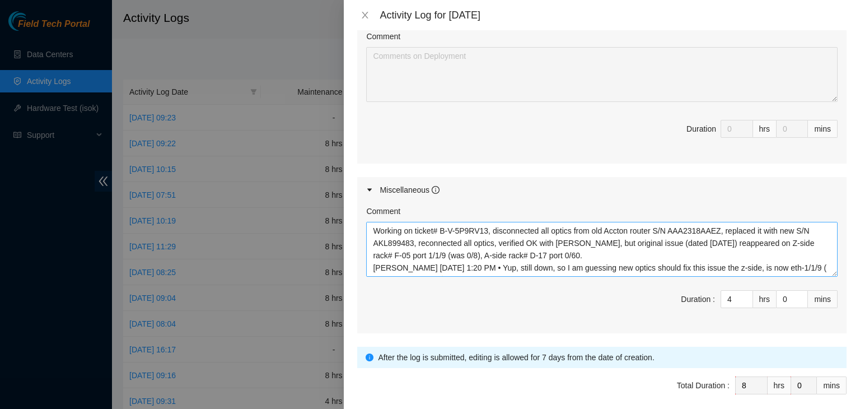
scroll to position [908, 0]
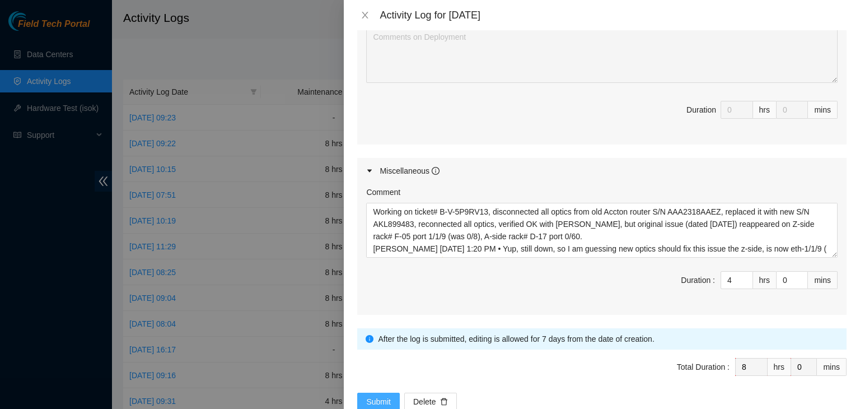
click at [389, 395] on span "Submit" at bounding box center [378, 401] width 25 height 12
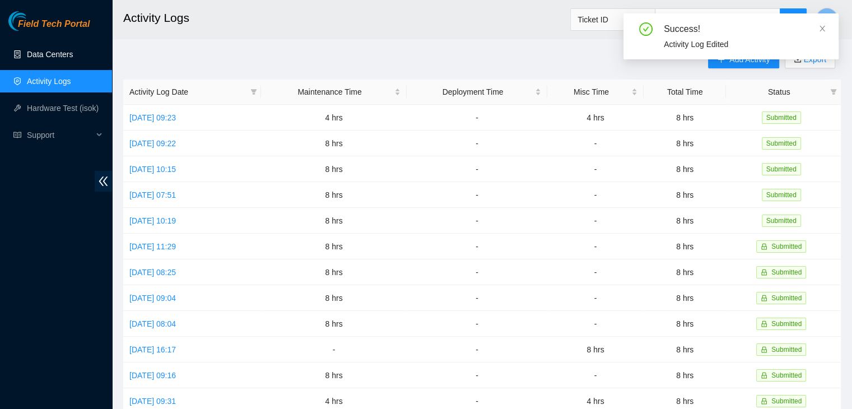
click at [42, 50] on link "Data Centers" at bounding box center [50, 54] width 46 height 9
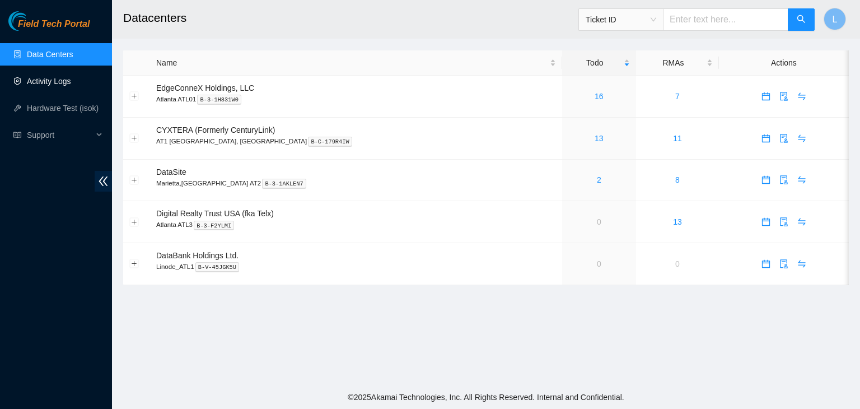
click at [39, 86] on link "Activity Logs" at bounding box center [49, 81] width 44 height 9
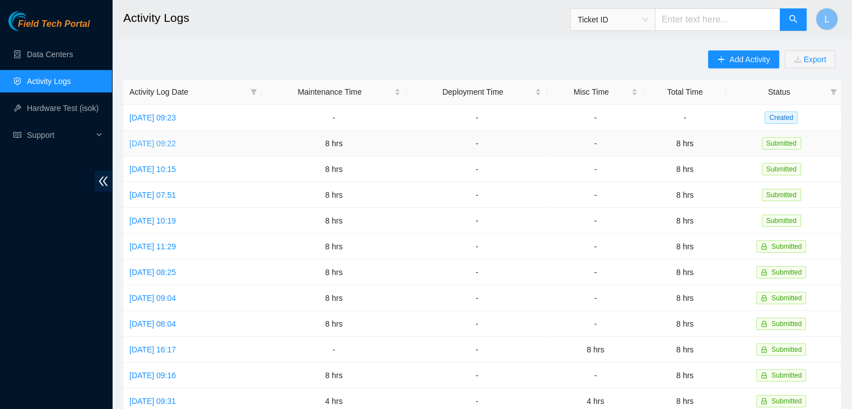
click at [176, 144] on link "[DATE] 09:22" at bounding box center [152, 143] width 46 height 9
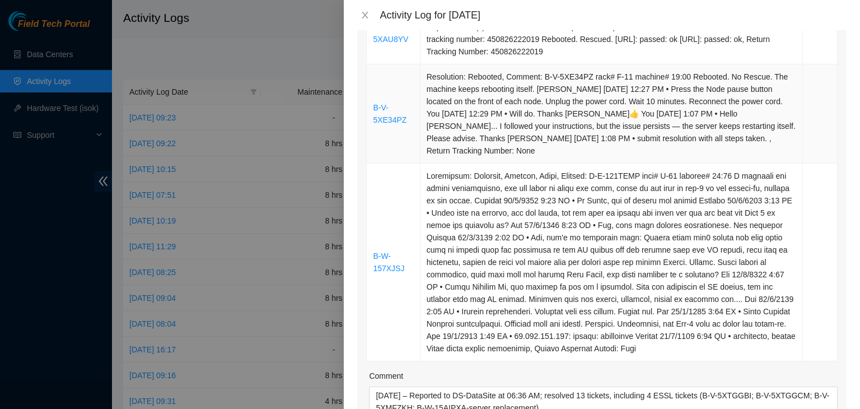
scroll to position [1008, 0]
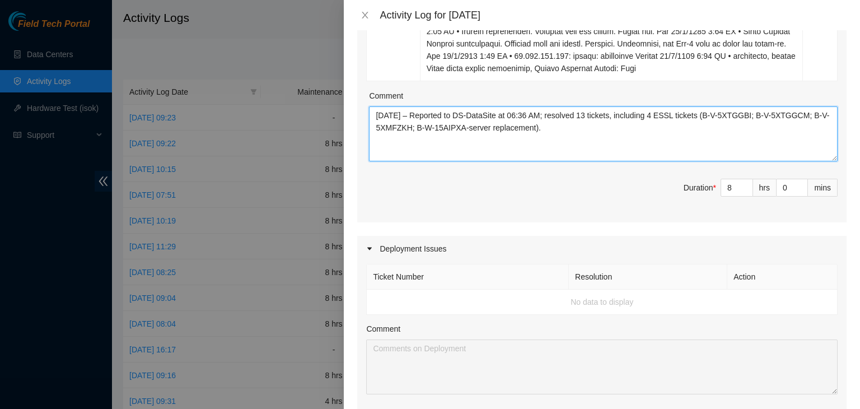
click at [567, 132] on textarea "[DATE] – Reported to DS-DataSite at 06:36 AM; resolved 13 tickets, including 4 …" at bounding box center [603, 133] width 469 height 55
drag, startPoint x: 567, startPoint y: 132, endPoint x: 374, endPoint y: 115, distance: 194.5
click at [374, 115] on textarea "[DATE] – Reported to DS-DataSite at 06:36 AM; resolved 13 tickets, including 4 …" at bounding box center [603, 133] width 469 height 55
click at [549, 127] on textarea "[DATE] – Reported to DS-DataSite at 06:36 AM; resolved 13 tickets, including 4 …" at bounding box center [603, 133] width 469 height 55
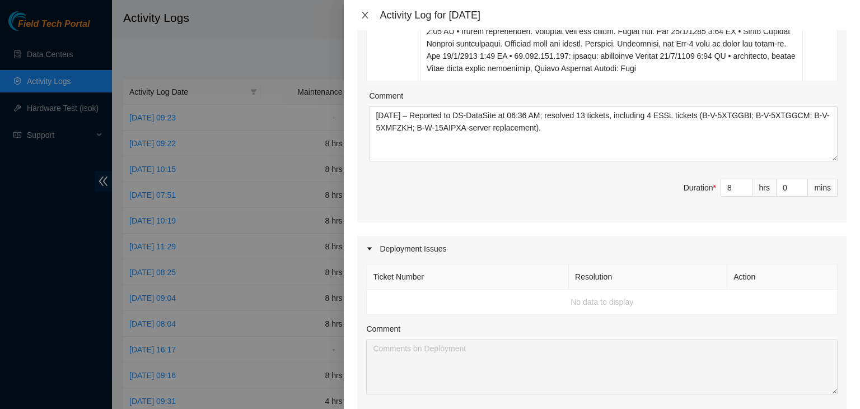
click at [365, 16] on icon "close" at bounding box center [365, 15] width 6 height 7
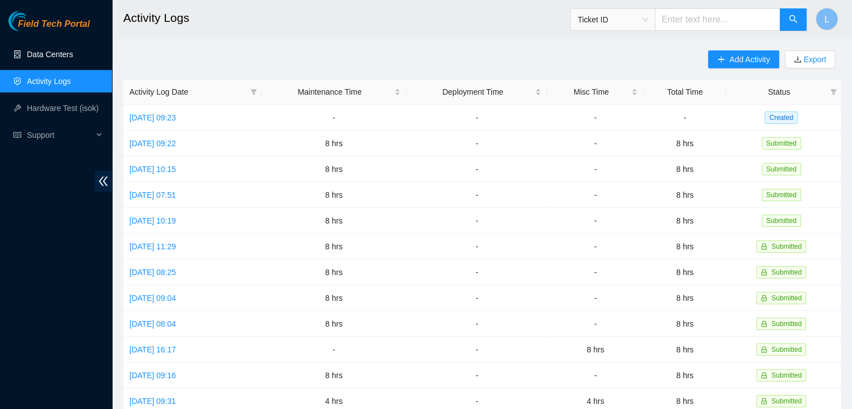
click at [57, 56] on link "Data Centers" at bounding box center [50, 54] width 46 height 9
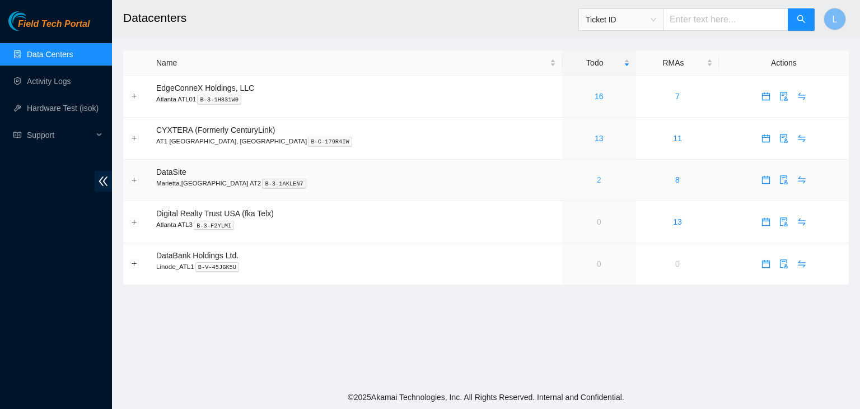
click at [597, 182] on link "2" at bounding box center [599, 179] width 4 height 9
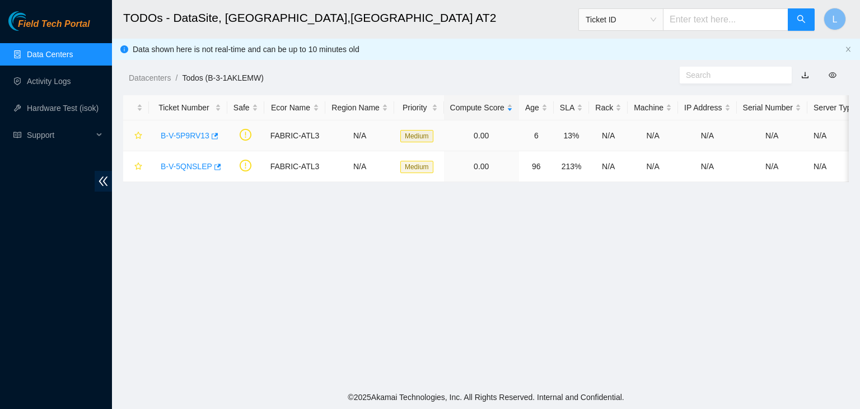
click at [190, 137] on link "B-V-5P9RV13" at bounding box center [185, 135] width 49 height 9
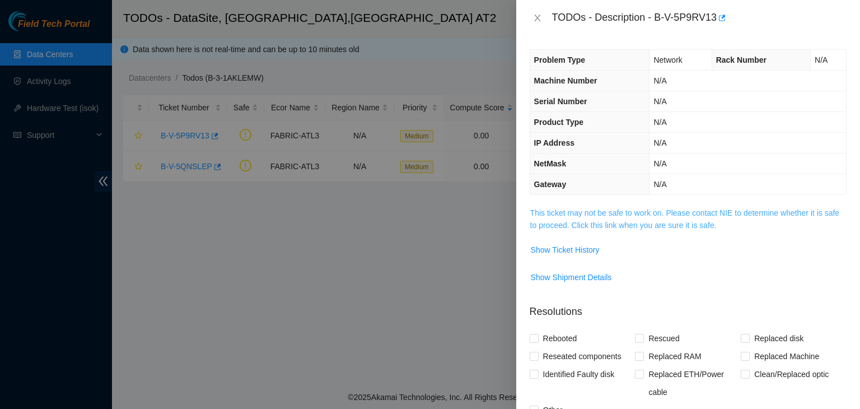
click at [596, 224] on link "This ticket may not be safe to work on. Please contact NIE to determine whether…" at bounding box center [684, 218] width 309 height 21
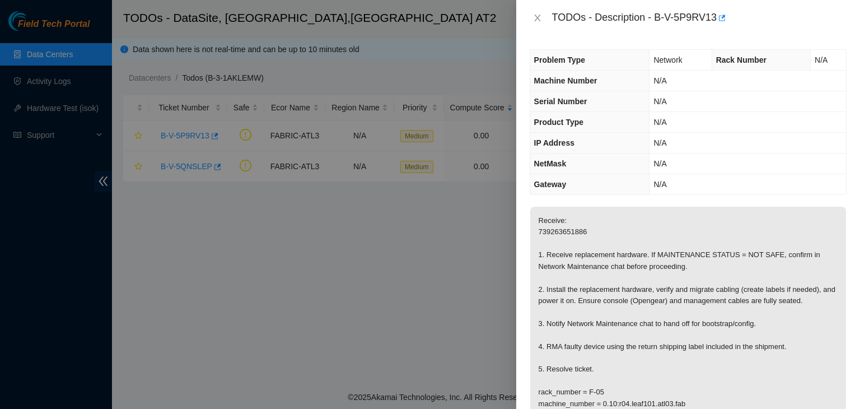
click at [659, 19] on div "TODOs - Description - B-V-5P9RV13" at bounding box center [699, 18] width 295 height 18
click at [689, 20] on div "TODOs - Description - B-V-5P9RV13" at bounding box center [699, 18] width 295 height 18
drag, startPoint x: 655, startPoint y: 16, endPoint x: 717, endPoint y: 21, distance: 62.4
click at [717, 21] on div "TODOs - Description - B-V-5P9RV13" at bounding box center [699, 18] width 295 height 18
copy div "B-V-5P9RV13"
